Goal: Information Seeking & Learning: Check status

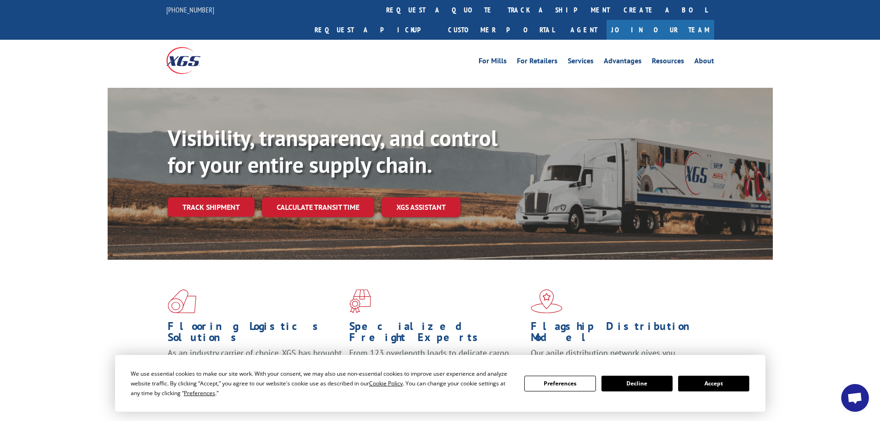
click at [712, 386] on button "Accept" at bounding box center [713, 383] width 71 height 16
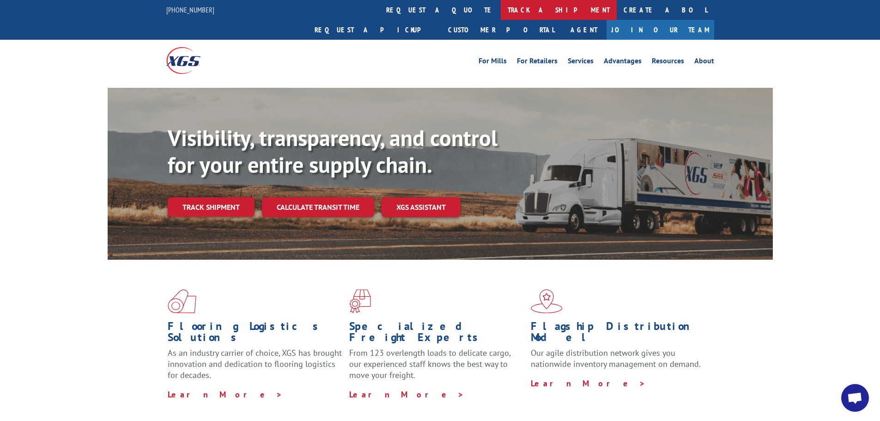
click at [501, 15] on link "track a shipment" at bounding box center [559, 10] width 116 height 20
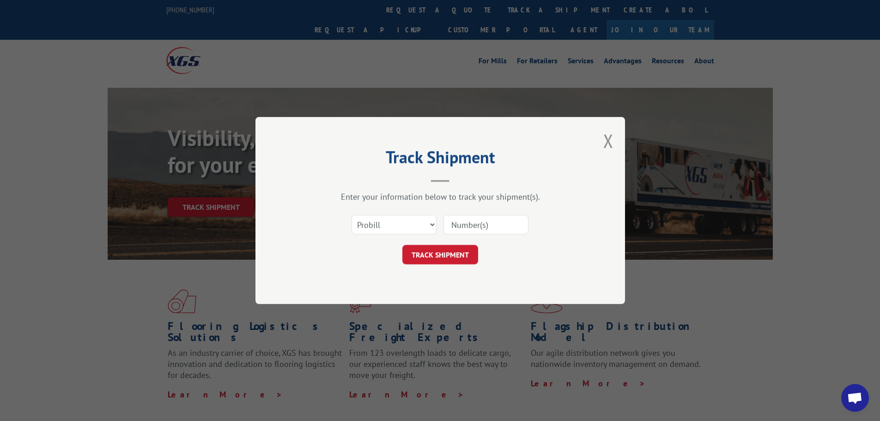
click at [460, 212] on div "Select category... Probill BOL PO" at bounding box center [440, 224] width 277 height 30
click at [470, 226] on input at bounding box center [485, 224] width 85 height 19
type input "17409306"
click at [443, 254] on button "TRACK SHIPMENT" at bounding box center [440, 254] width 76 height 19
